Goal: Task Accomplishment & Management: Manage account settings

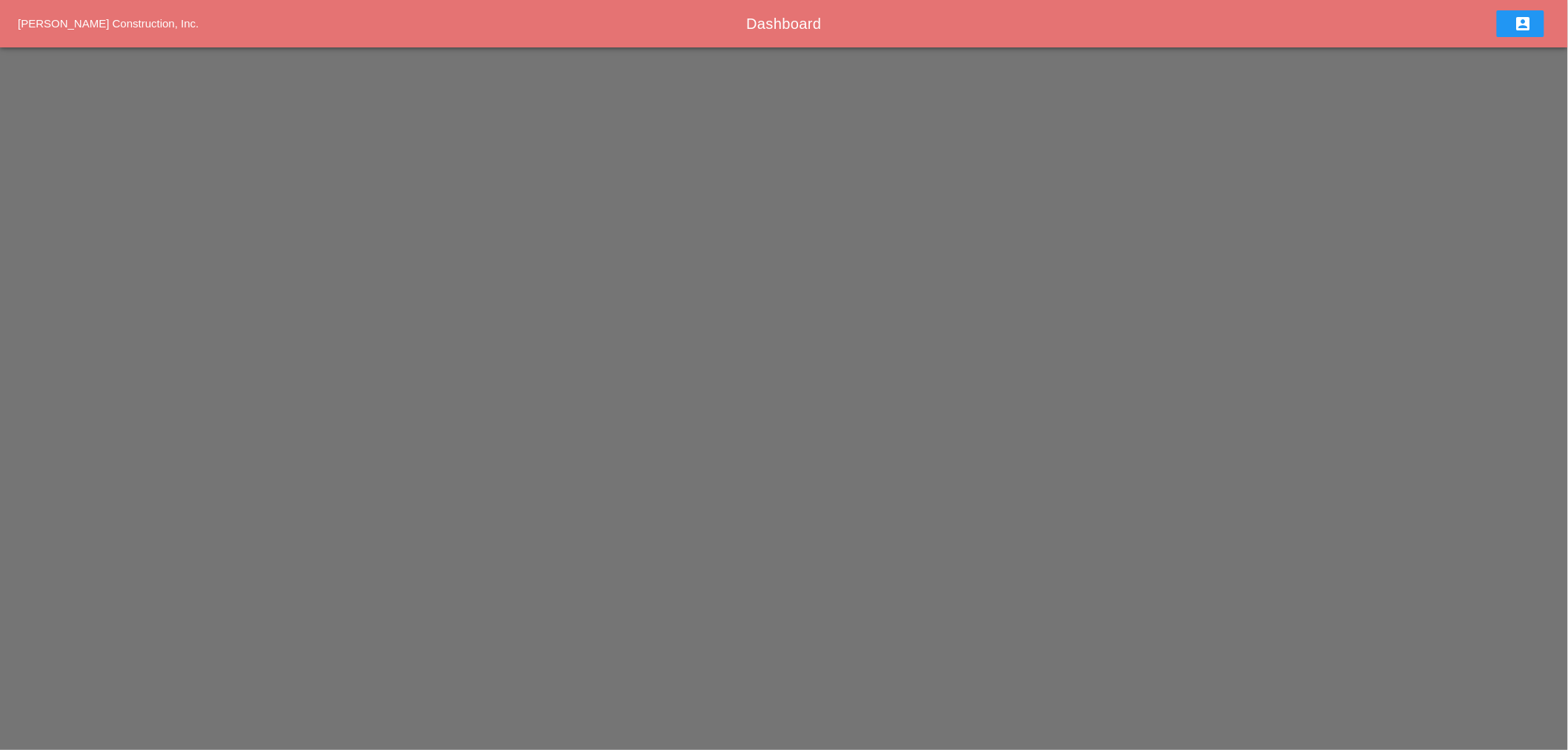
click at [822, 4] on div "Westmoreland Construction, Inc. Dashboard account_box" at bounding box center [784, 23] width 1568 height 47
drag, startPoint x: 794, startPoint y: 25, endPoint x: 782, endPoint y: 23, distance: 12.2
click at [789, 25] on span "Dashboard" at bounding box center [784, 23] width 75 height 16
drag, startPoint x: 782, startPoint y: 23, endPoint x: 208, endPoint y: 64, distance: 575.5
click at [688, 29] on div "Dashboard" at bounding box center [784, 24] width 1021 height 22
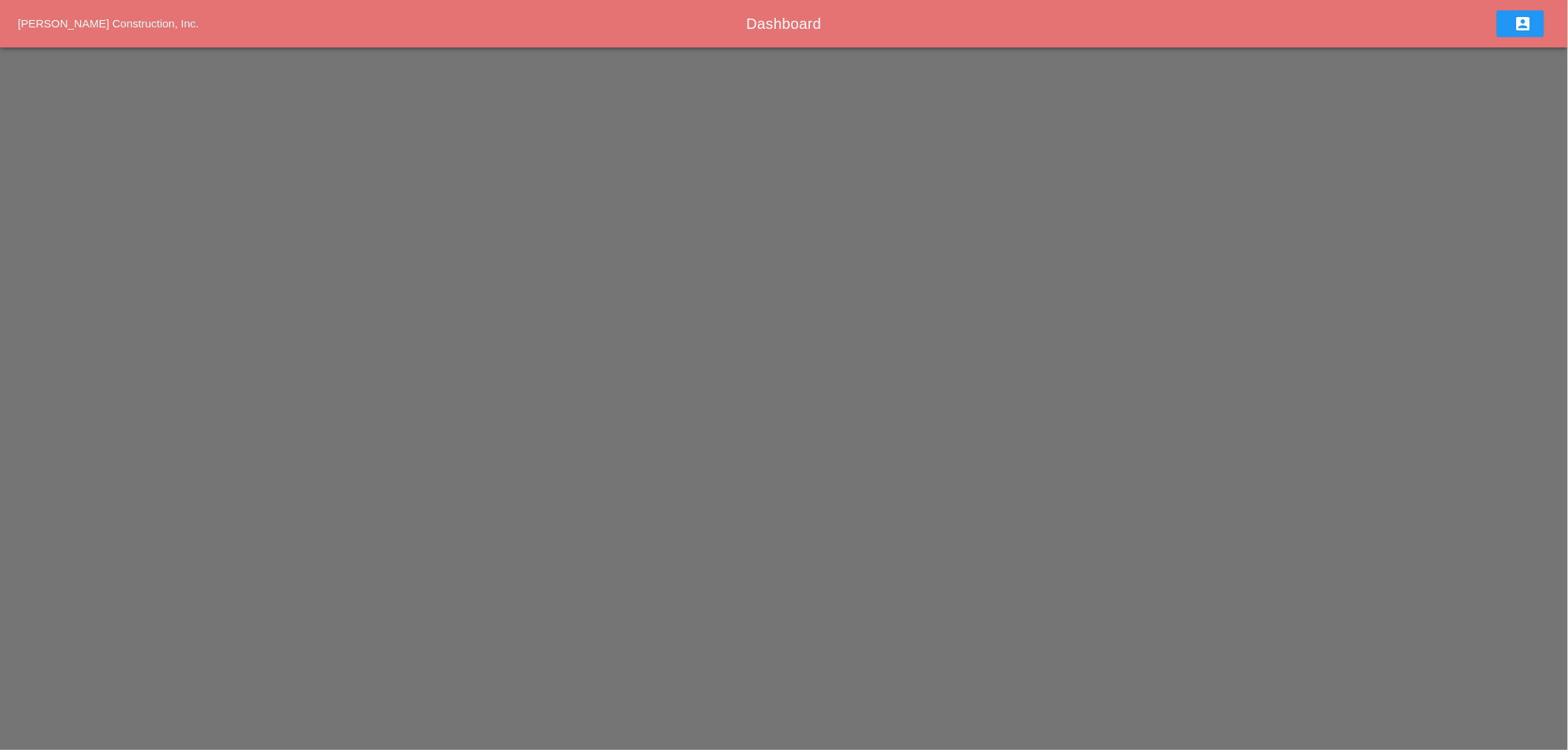
click at [138, 9] on div "Westmoreland Construction, Inc. Dashboard account_box" at bounding box center [784, 23] width 1568 height 47
click at [138, 15] on div "Westmoreland Construction, Inc. Dashboard account_box" at bounding box center [784, 23] width 1568 height 47
click at [134, 35] on div "Westmoreland Construction, Inc. Dashboard account_box" at bounding box center [784, 23] width 1568 height 47
click at [1517, 18] on icon "account_box" at bounding box center [1523, 23] width 18 height 18
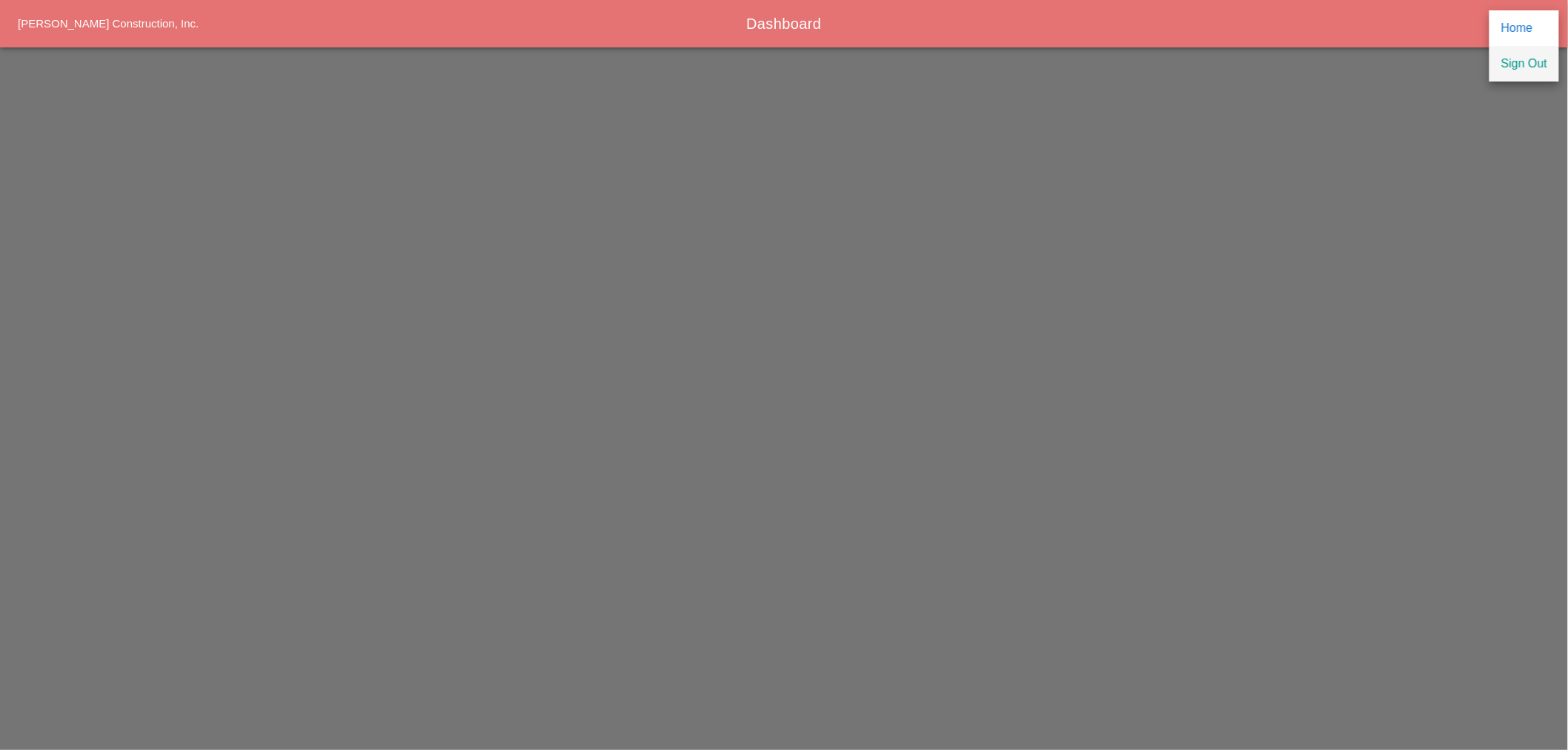
click at [1516, 65] on div "Sign Out" at bounding box center [1523, 64] width 46 height 18
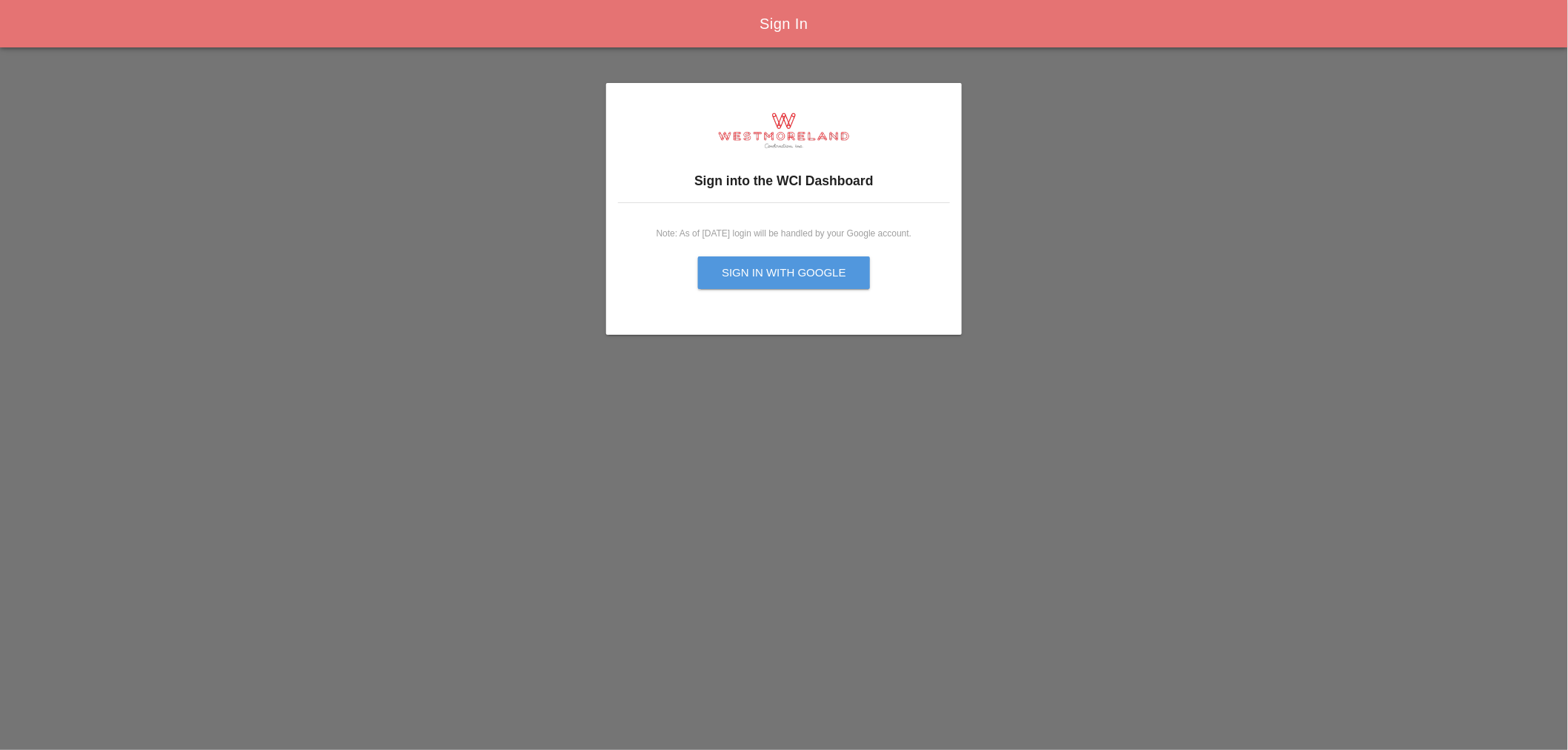
click at [758, 269] on div "Sign in with Google" at bounding box center [784, 273] width 124 height 17
